Goal: Task Accomplishment & Management: Manage account settings

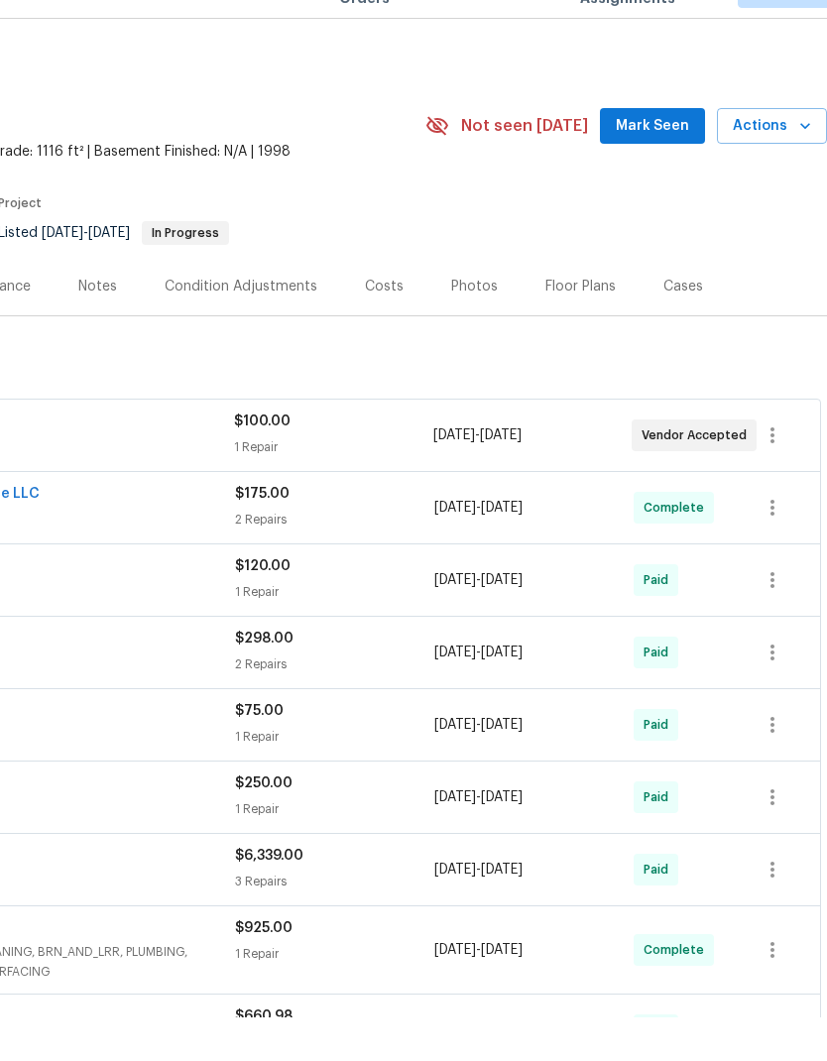
scroll to position [0, 294]
click at [660, 158] on span "Mark Seen" at bounding box center [652, 170] width 73 height 25
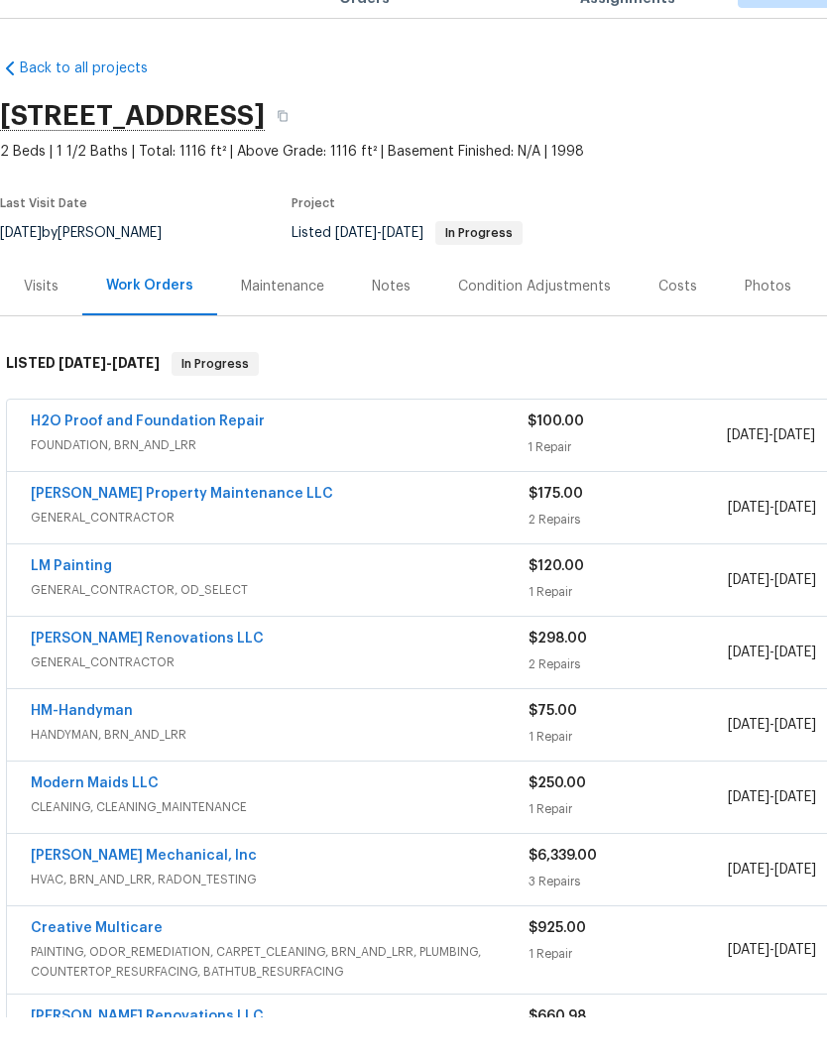
scroll to position [0, 0]
click at [175, 458] on link "H2O Proof and Foundation Repair" at bounding box center [148, 465] width 234 height 14
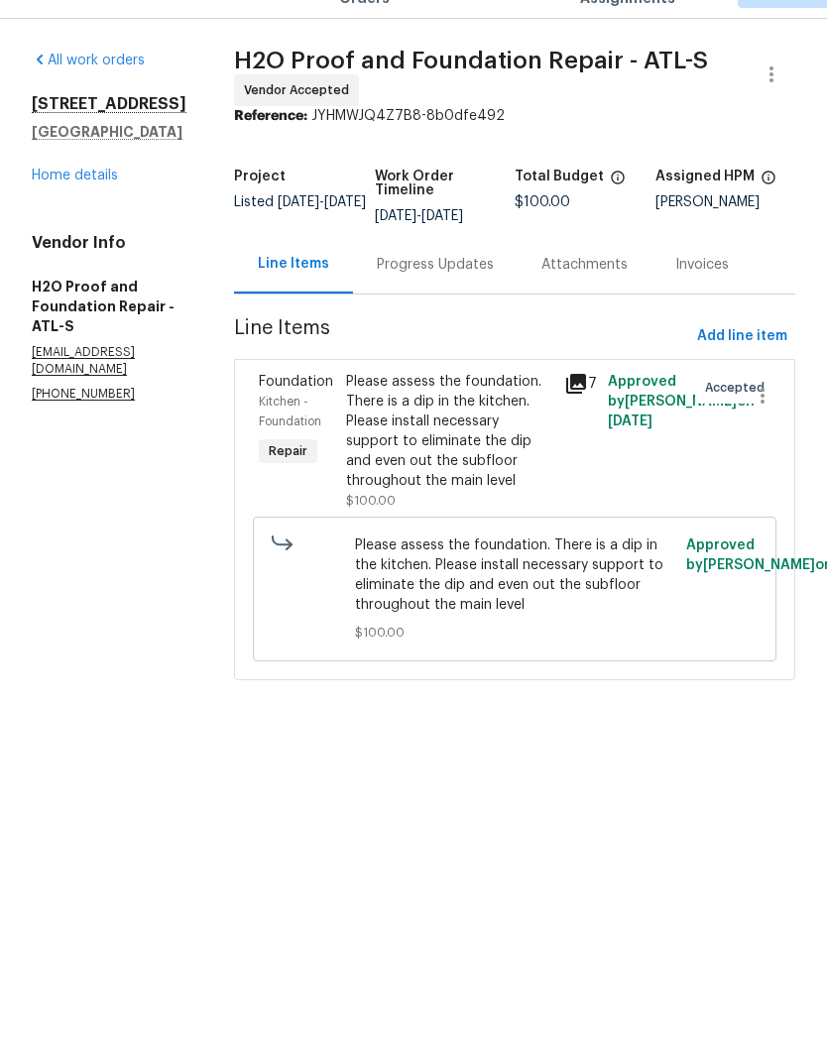
click at [392, 299] on div "Progress Updates" at bounding box center [435, 309] width 117 height 20
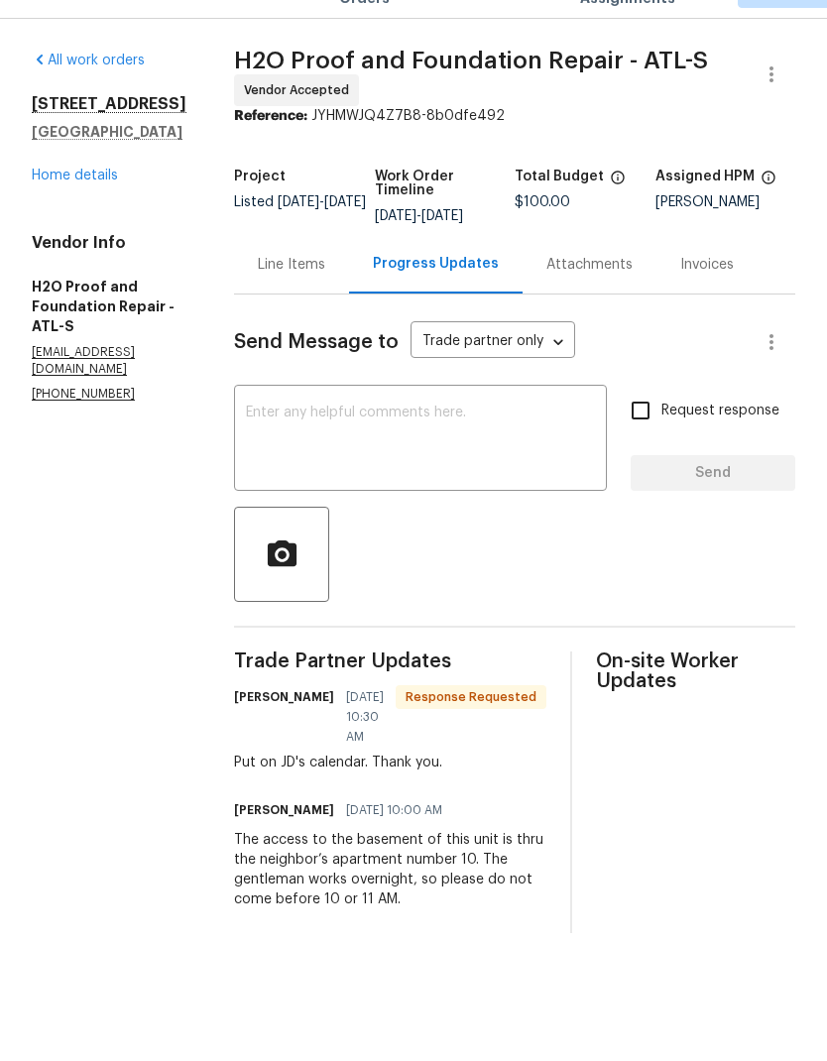
click at [461, 449] on textarea at bounding box center [420, 483] width 349 height 69
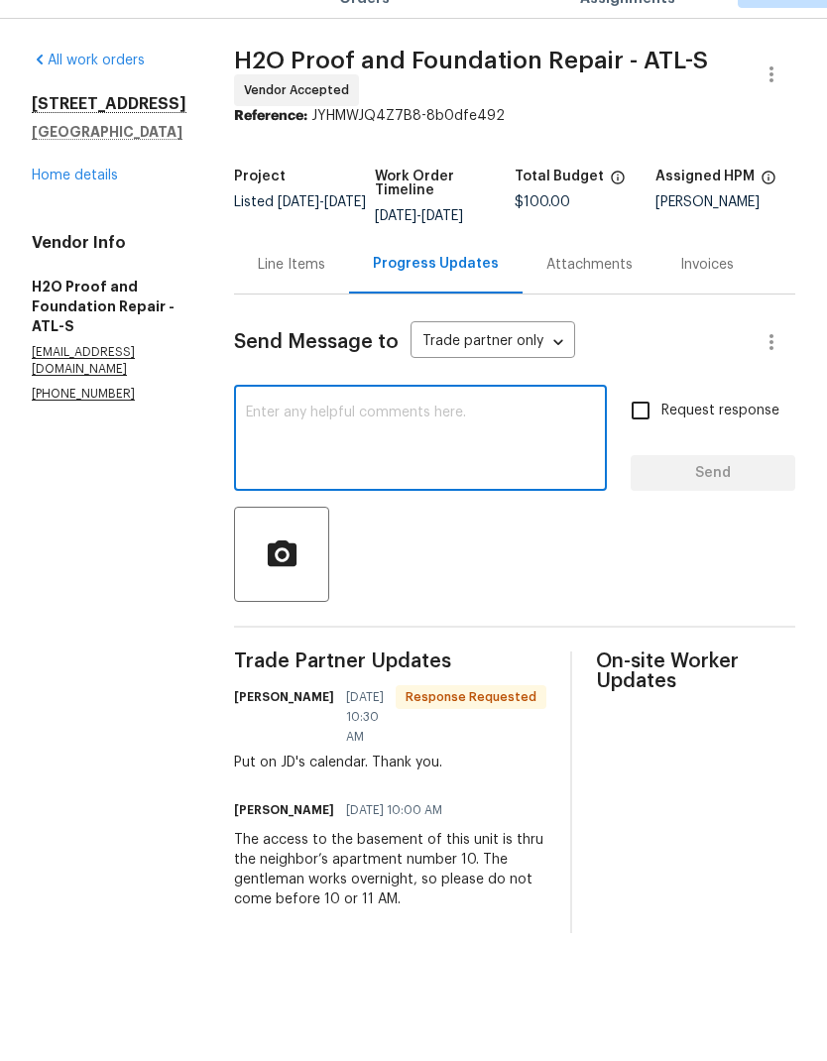
click at [653, 433] on input "Request response" at bounding box center [641, 454] width 42 height 42
checkbox input "true"
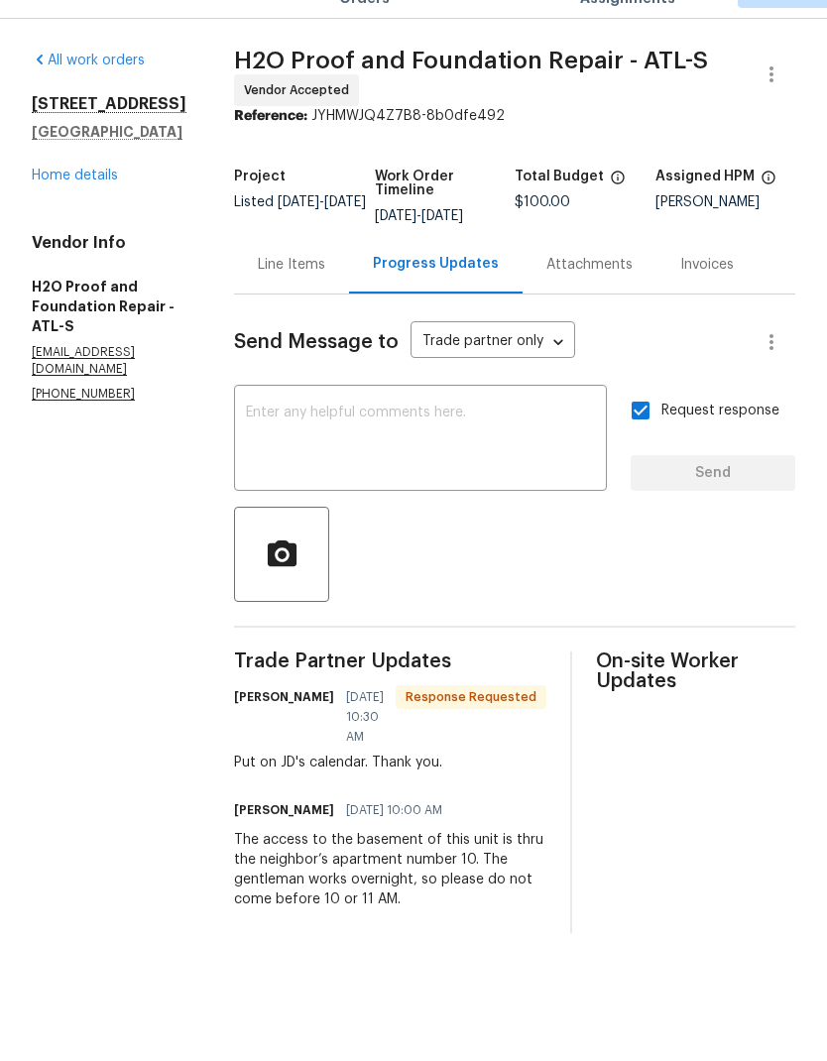
click at [455, 449] on textarea at bounding box center [420, 483] width 349 height 69
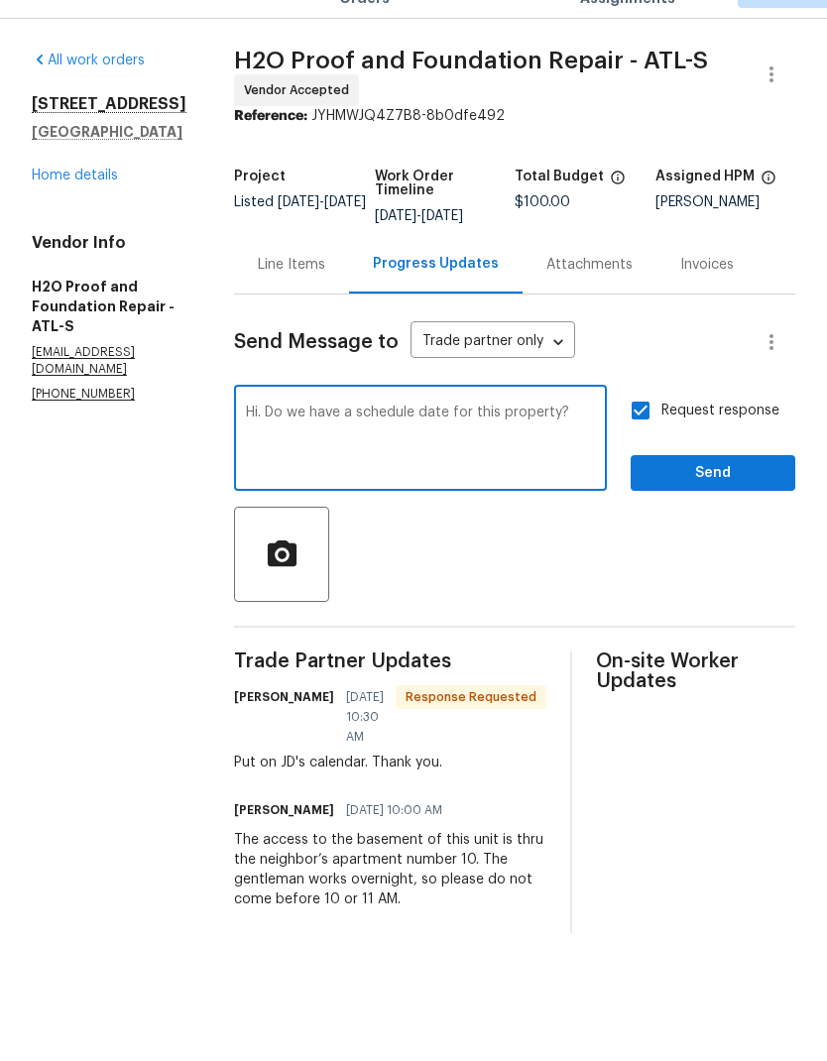
type textarea "Hi. Do we have a schedule date for this property?"
click at [706, 505] on span "Send" at bounding box center [713, 517] width 133 height 25
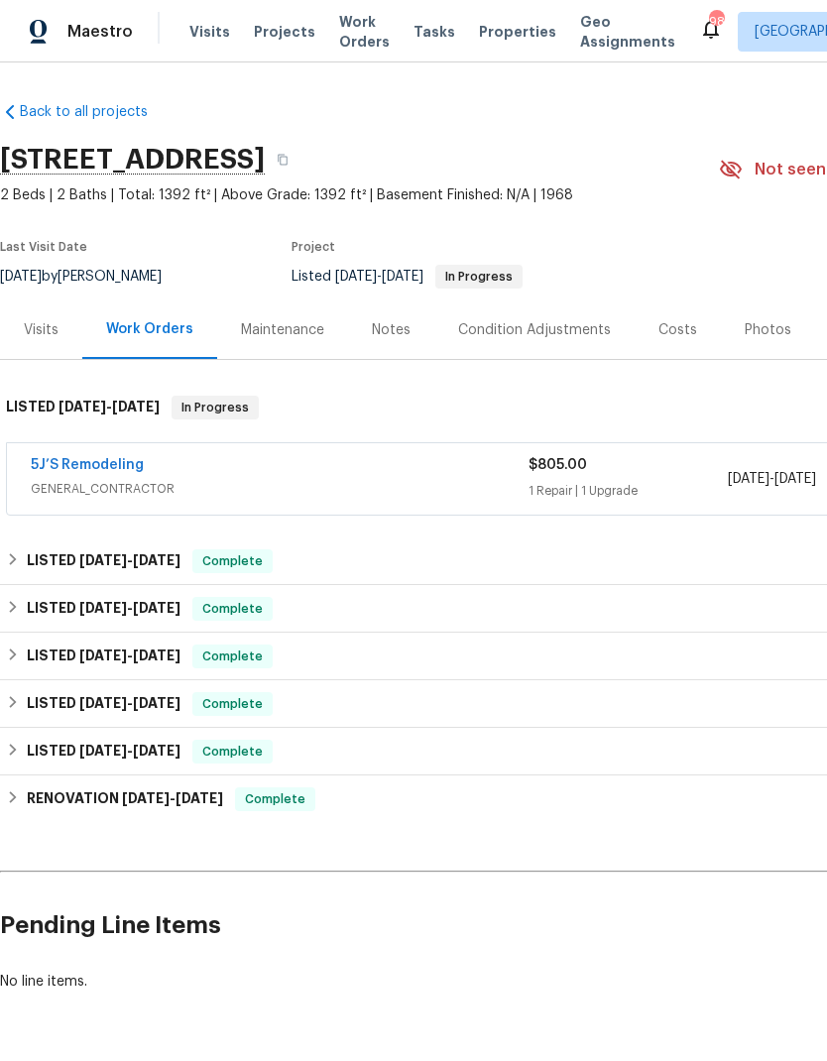
click at [93, 471] on link "5J’S Remodeling" at bounding box center [87, 465] width 113 height 14
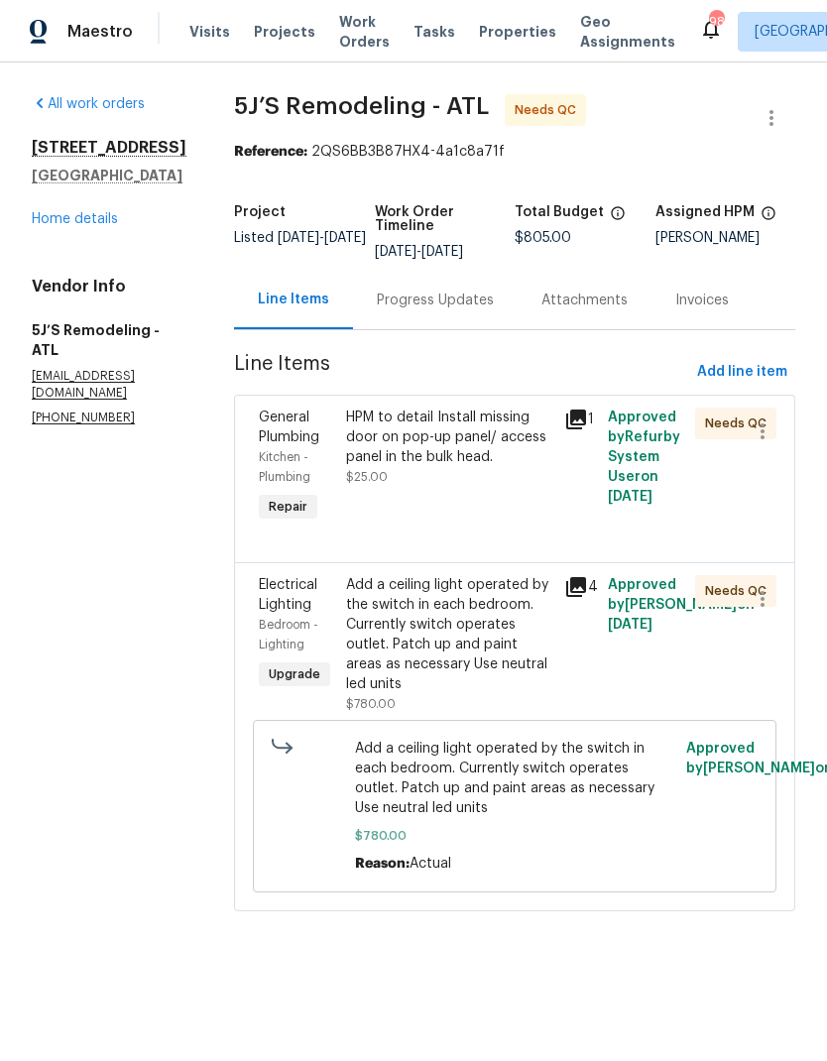
click at [487, 491] on div "HPM to detail Install missing door on pop-up panel/ access panel in the bulk he…" at bounding box center [449, 467] width 218 height 131
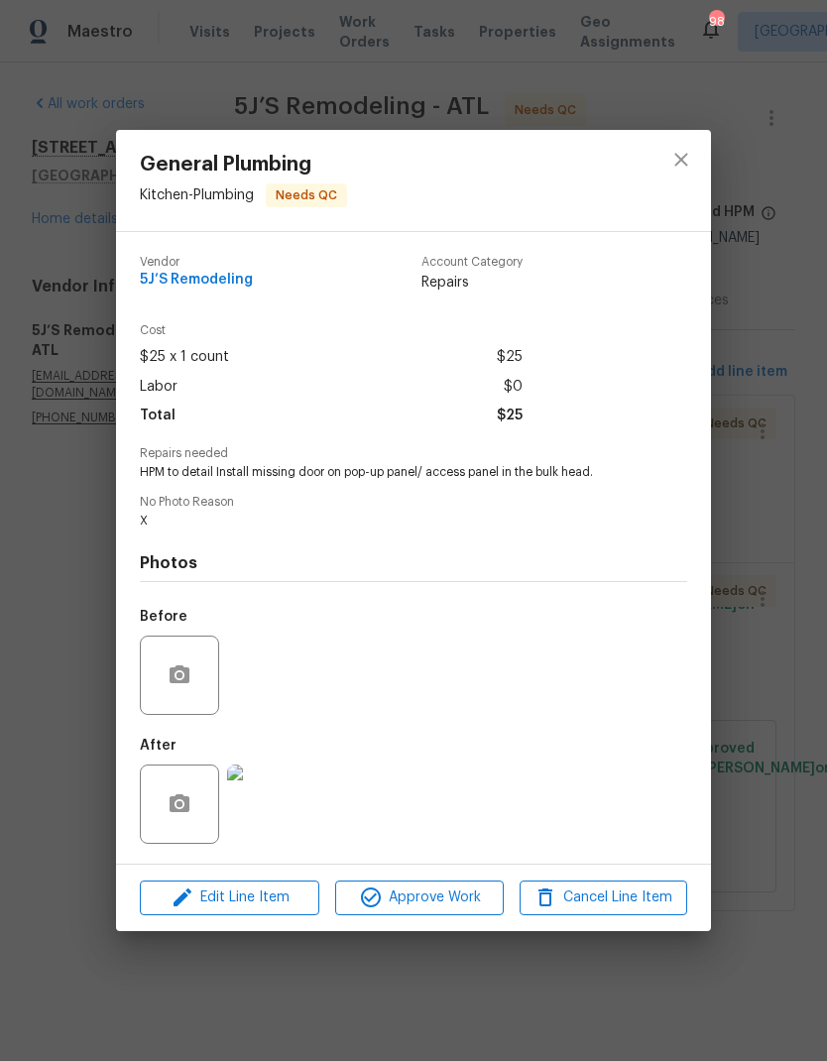
click at [453, 896] on span "Approve Work" at bounding box center [419, 898] width 156 height 25
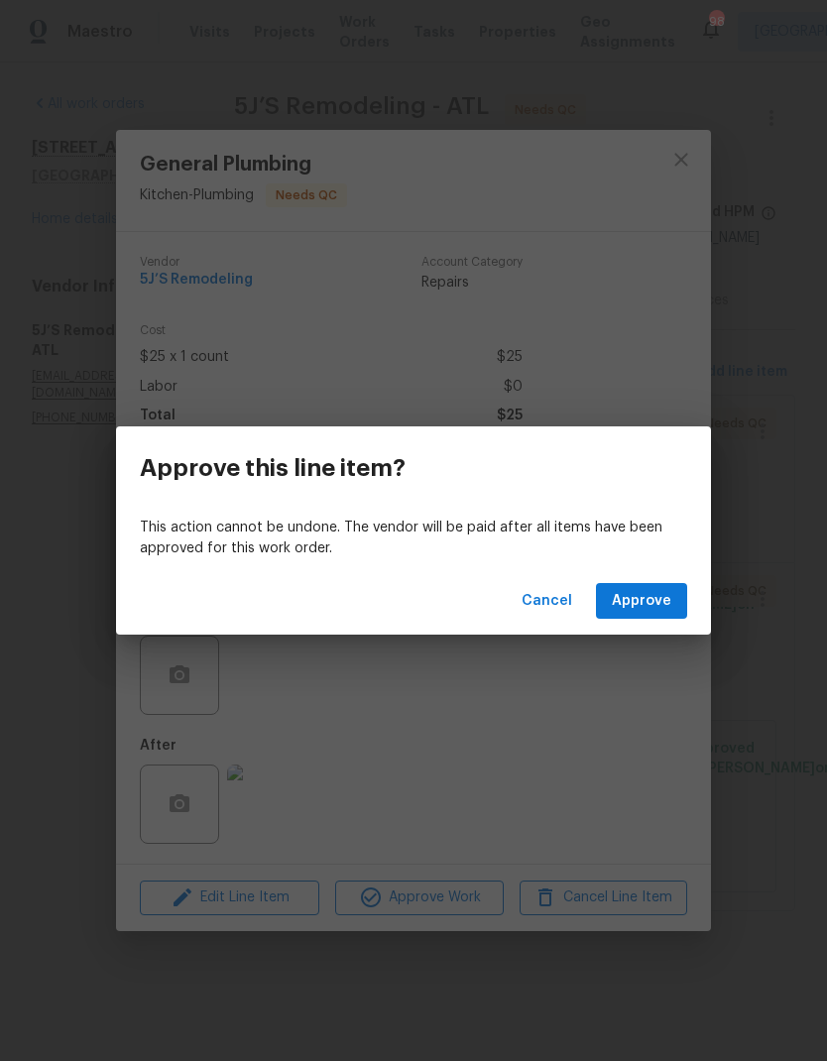
click at [651, 602] on span "Approve" at bounding box center [642, 601] width 60 height 25
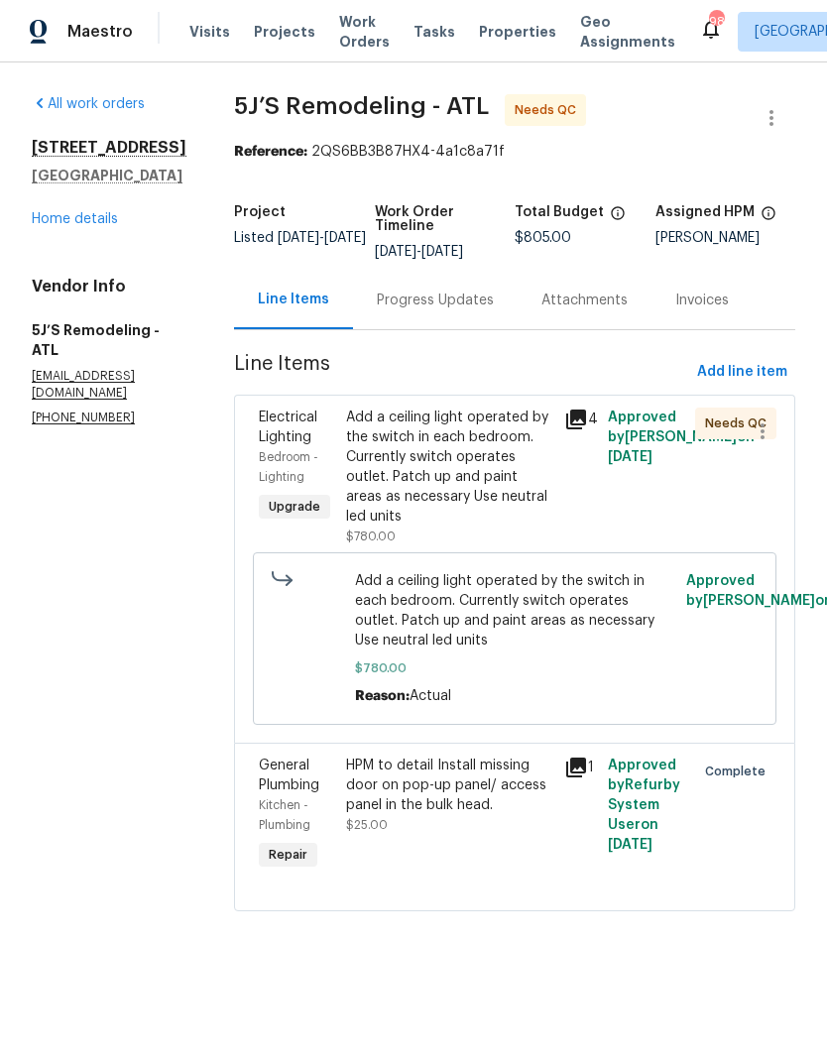
click at [482, 471] on div "Add a ceiling light operated by the switch in each bedroom. Currently switch op…" at bounding box center [449, 467] width 206 height 119
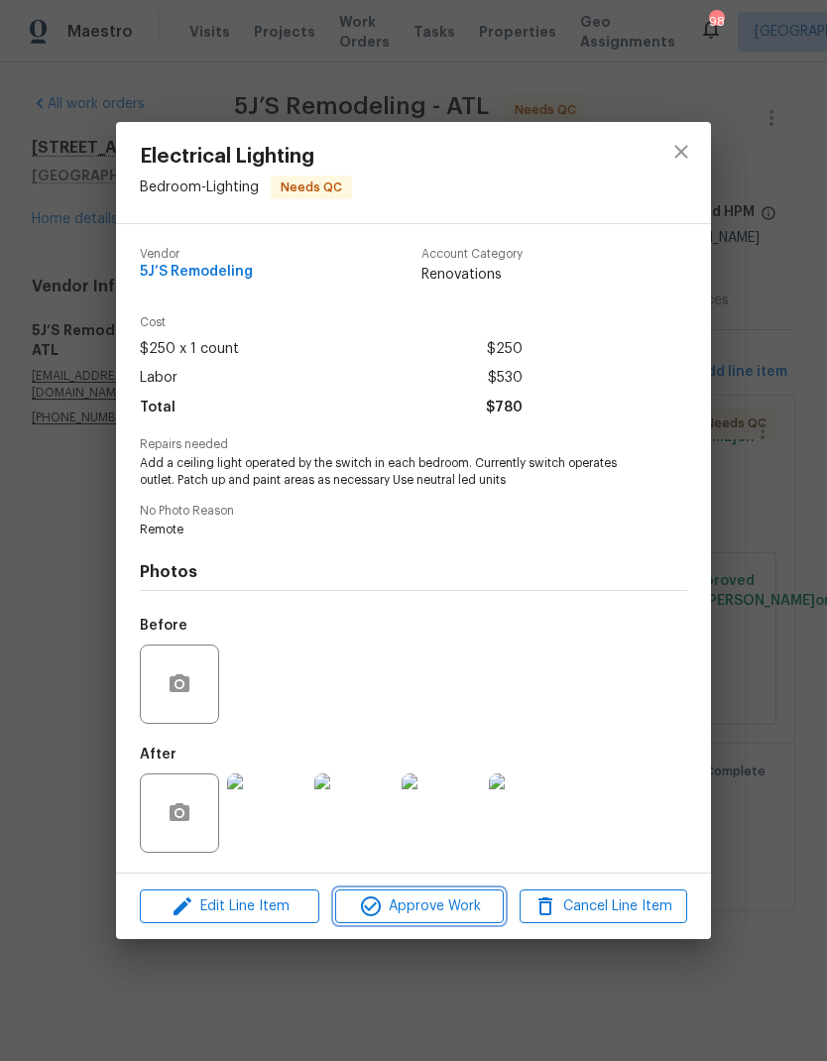
click at [459, 903] on span "Approve Work" at bounding box center [419, 907] width 156 height 25
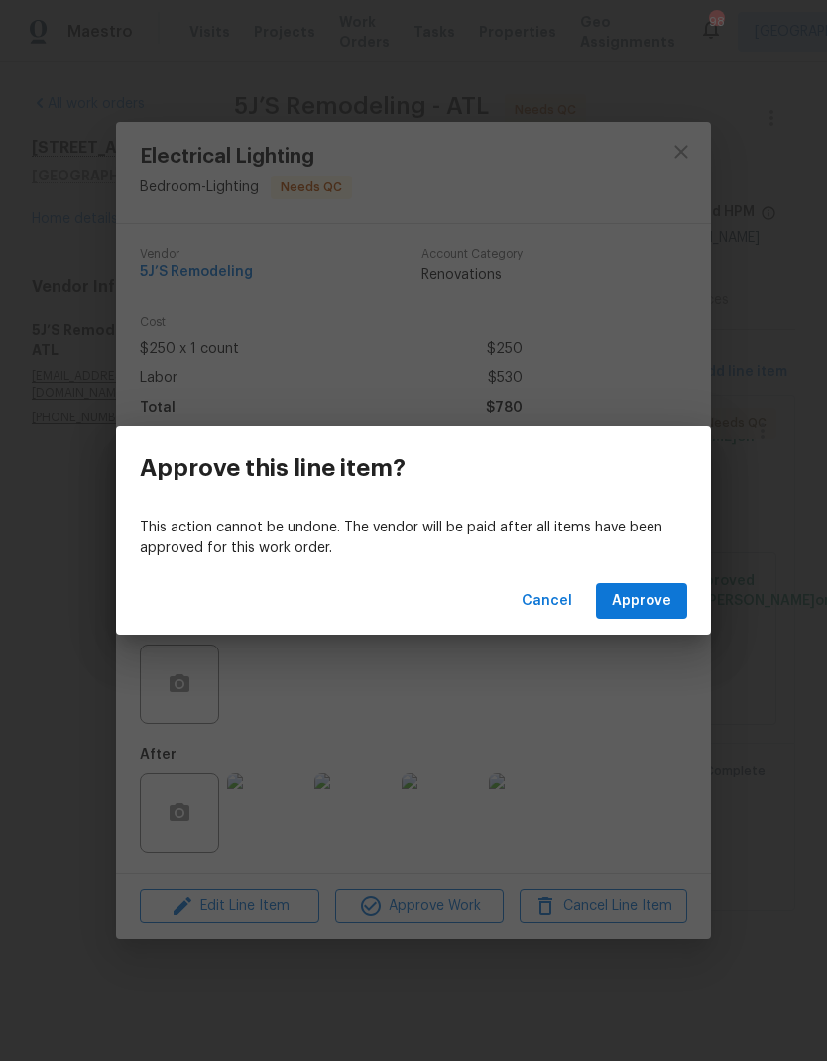
click at [654, 594] on span "Approve" at bounding box center [642, 601] width 60 height 25
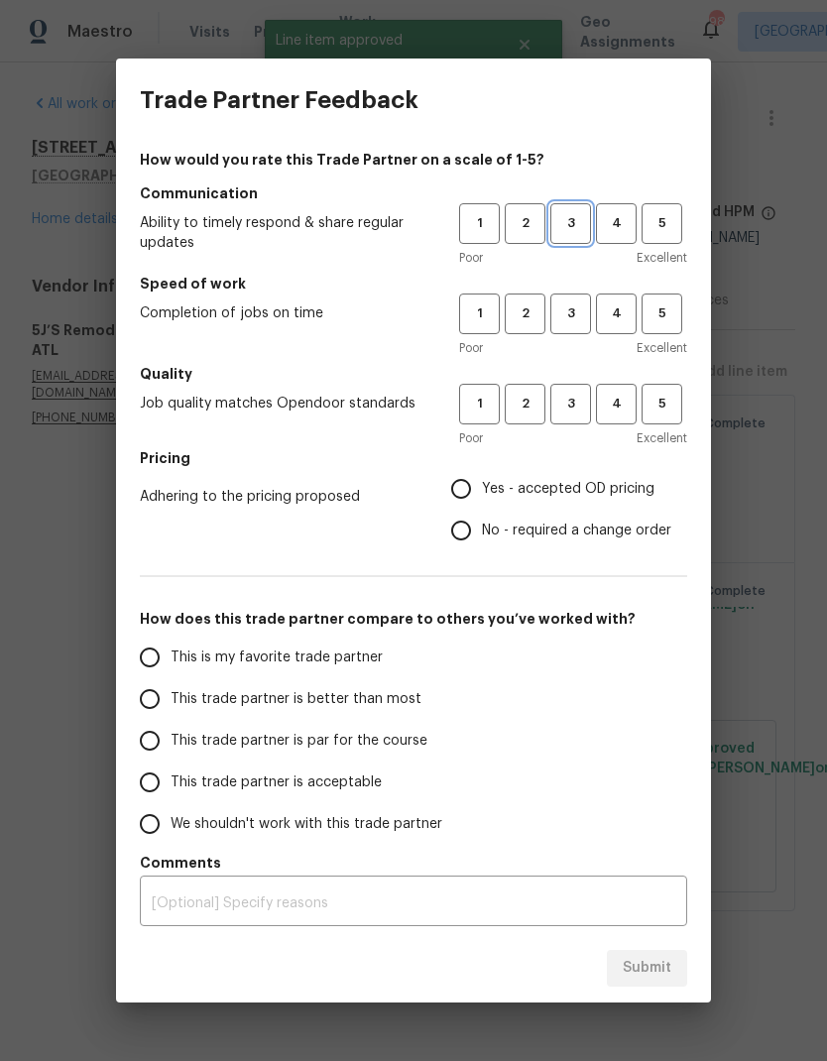
click at [577, 228] on span "3" at bounding box center [570, 223] width 37 height 23
click at [575, 326] on button "3" at bounding box center [570, 314] width 41 height 41
click at [579, 412] on span "3" at bounding box center [570, 404] width 37 height 23
click at [482, 487] on input "Yes - accepted OD pricing" at bounding box center [461, 489] width 42 height 42
radio input "true"
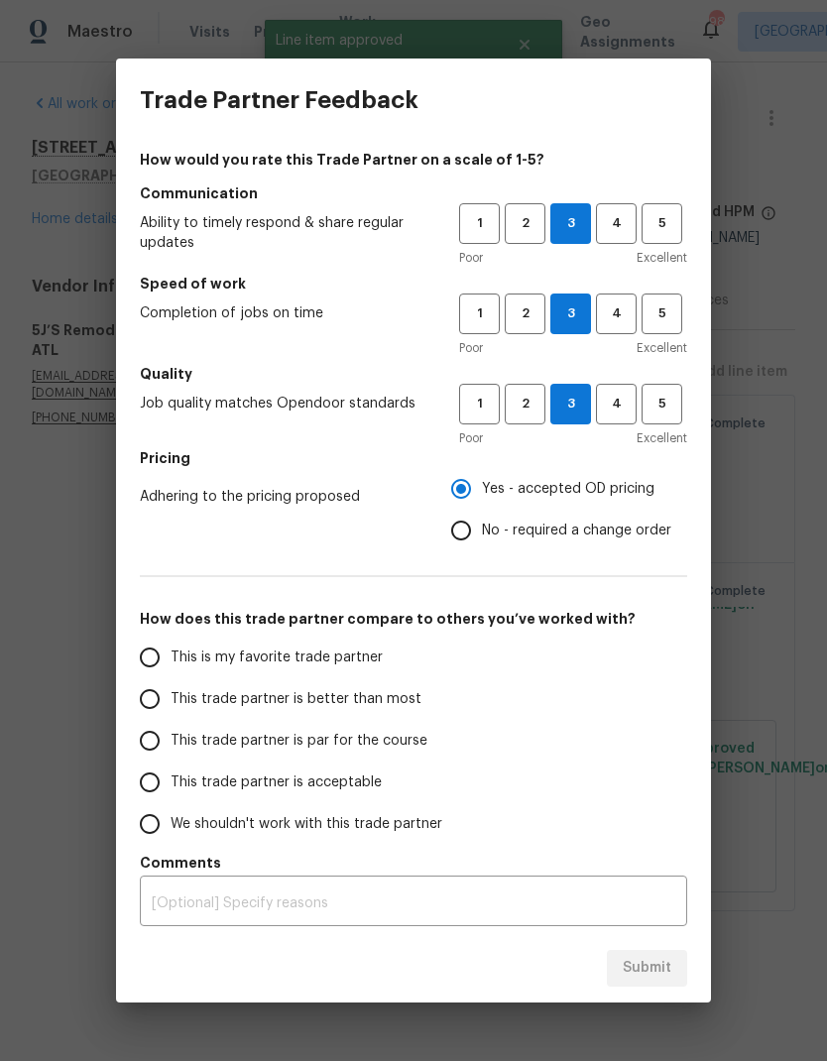
click at [348, 659] on span "This is my favorite trade partner" at bounding box center [277, 658] width 212 height 21
click at [171, 659] on input "This is my favorite trade partner" at bounding box center [150, 658] width 42 height 42
click at [653, 967] on span "Submit" at bounding box center [647, 968] width 49 height 25
radio input "true"
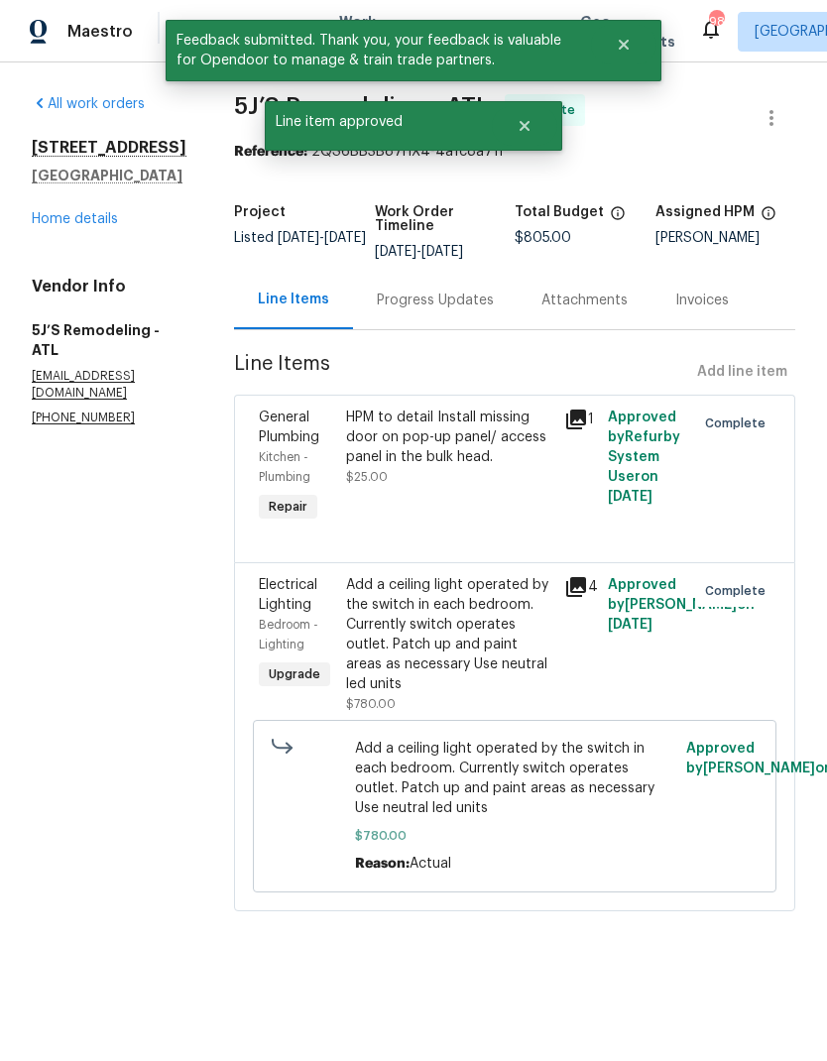
click at [102, 226] on link "Home details" at bounding box center [75, 219] width 86 height 14
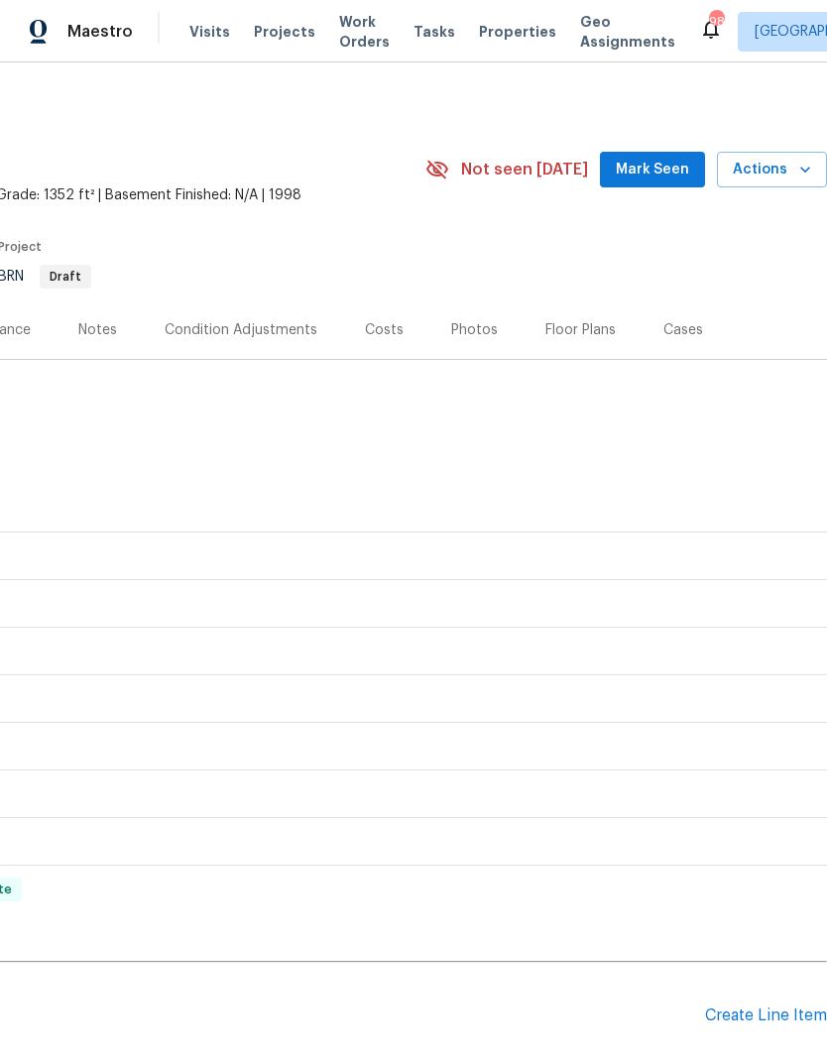
scroll to position [0, 294]
click at [660, 164] on span "Mark Seen" at bounding box center [652, 170] width 73 height 25
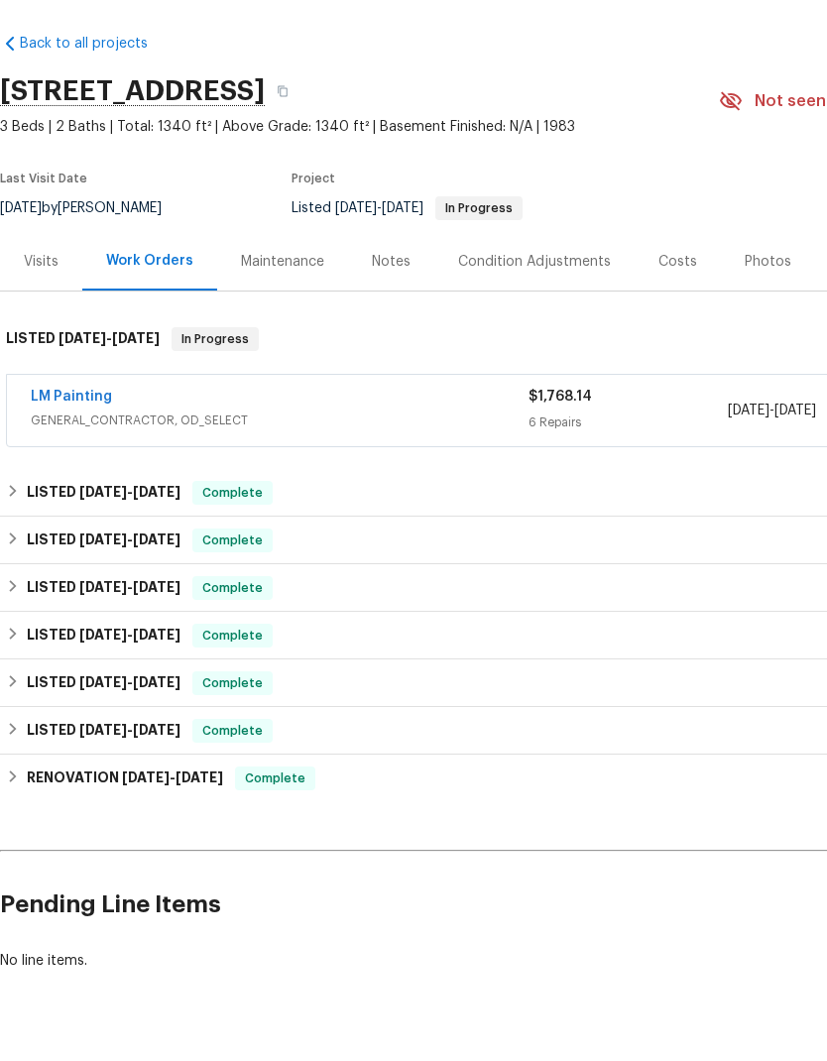
scroll to position [68, 0]
